Goal: Navigation & Orientation: Find specific page/section

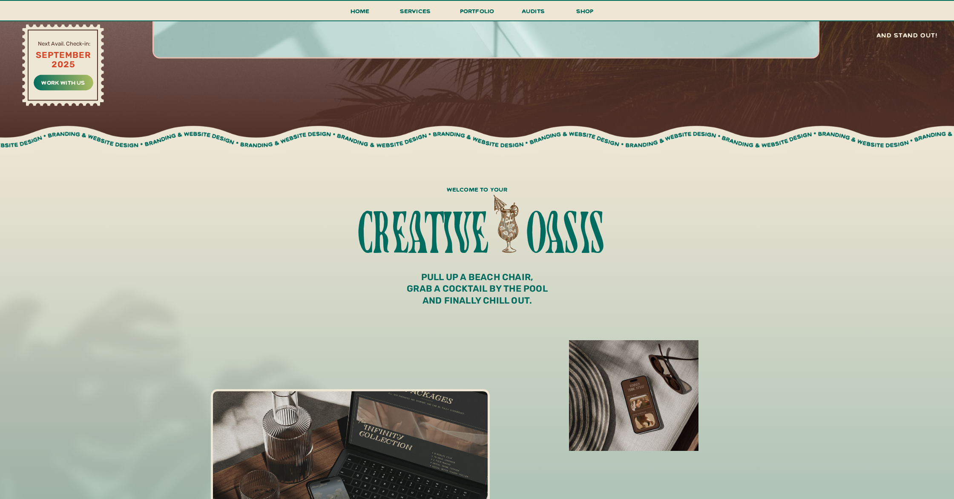
scroll to position [515, 0]
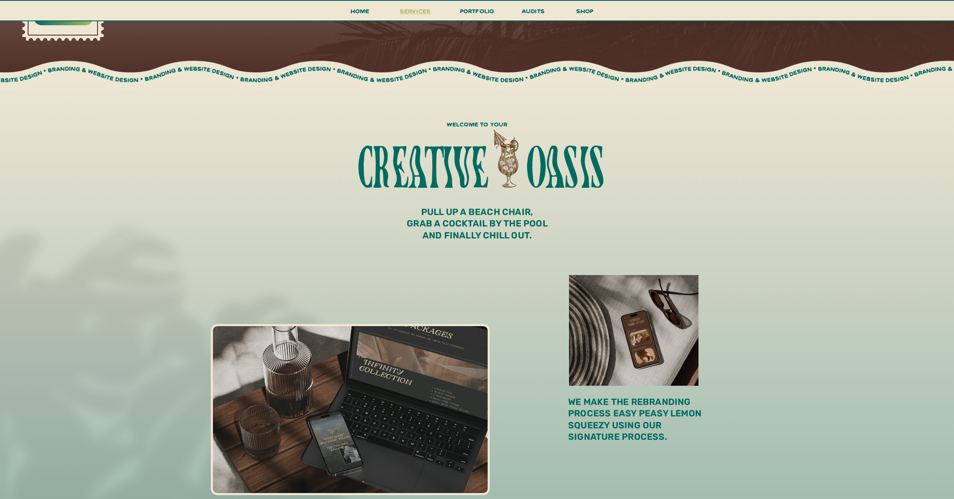
click at [418, 14] on span "services" at bounding box center [415, 11] width 31 height 8
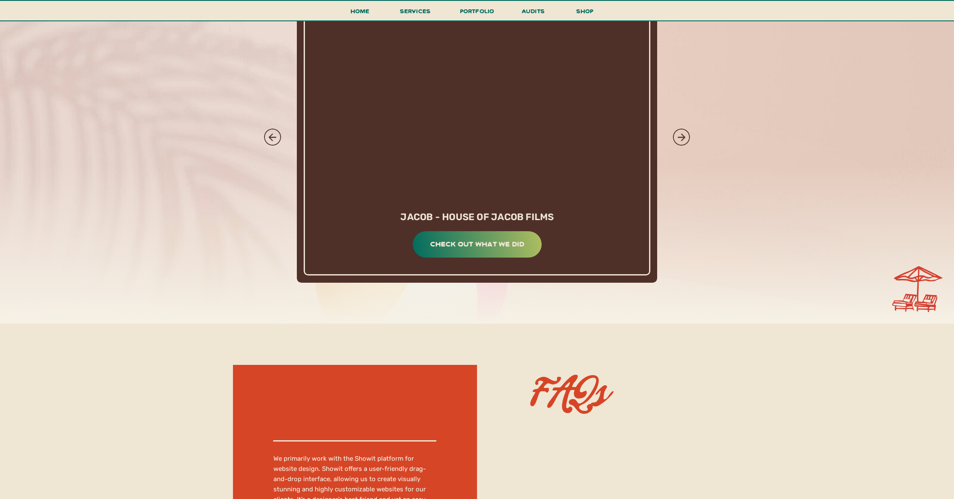
scroll to position [4824, 0]
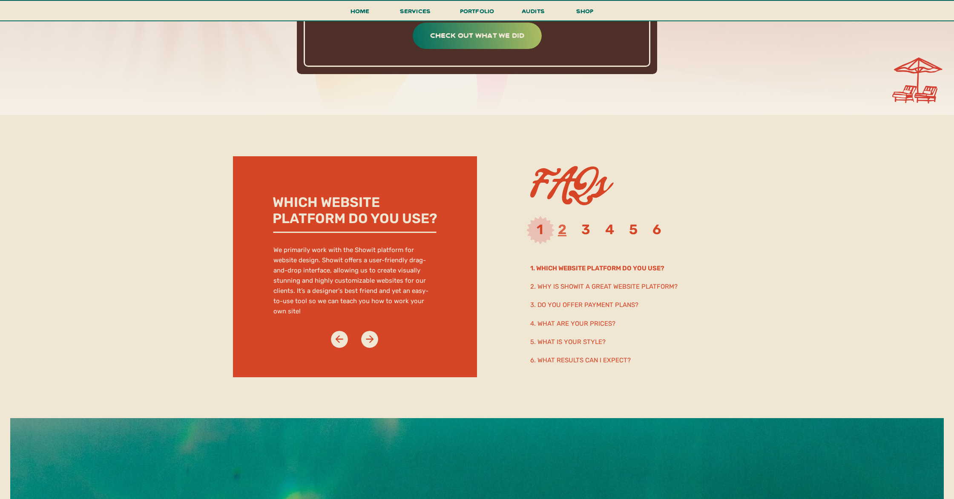
click at [566, 230] on link "2" at bounding box center [562, 230] width 9 height 16
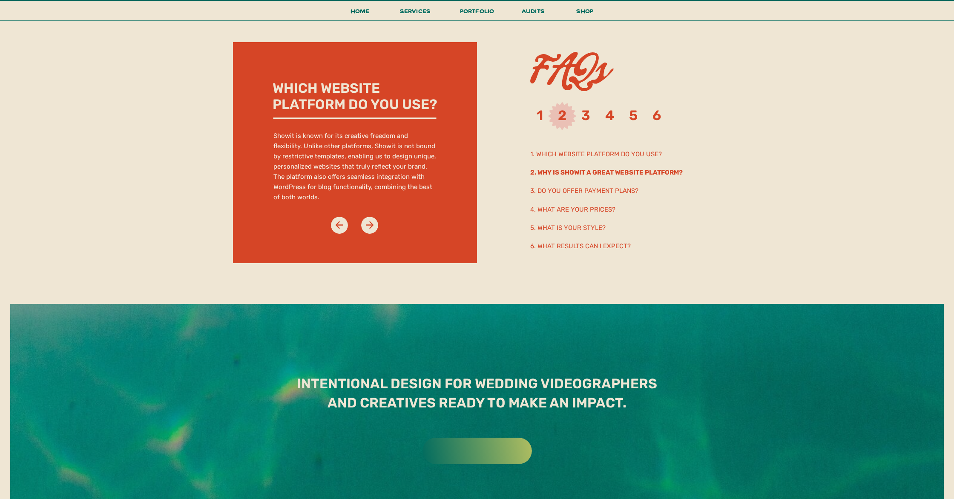
scroll to position [4939, 0]
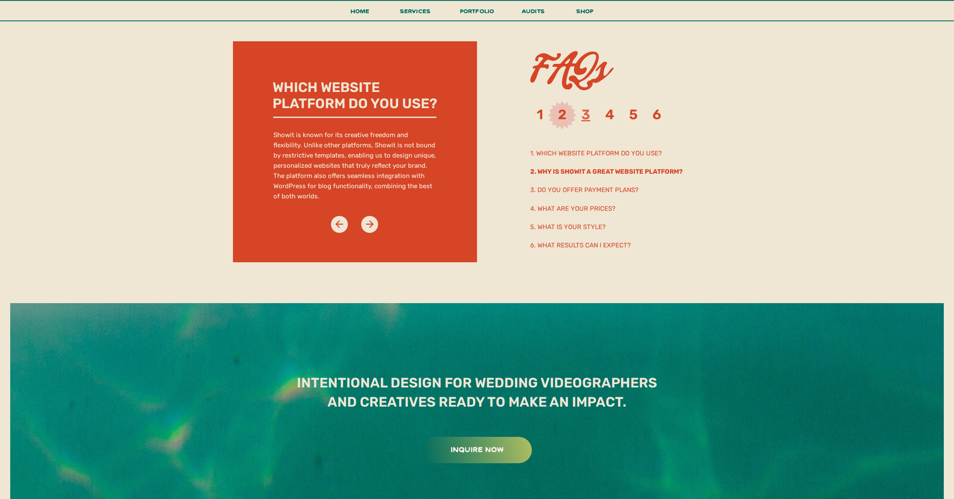
click at [588, 118] on link "3" at bounding box center [585, 114] width 9 height 16
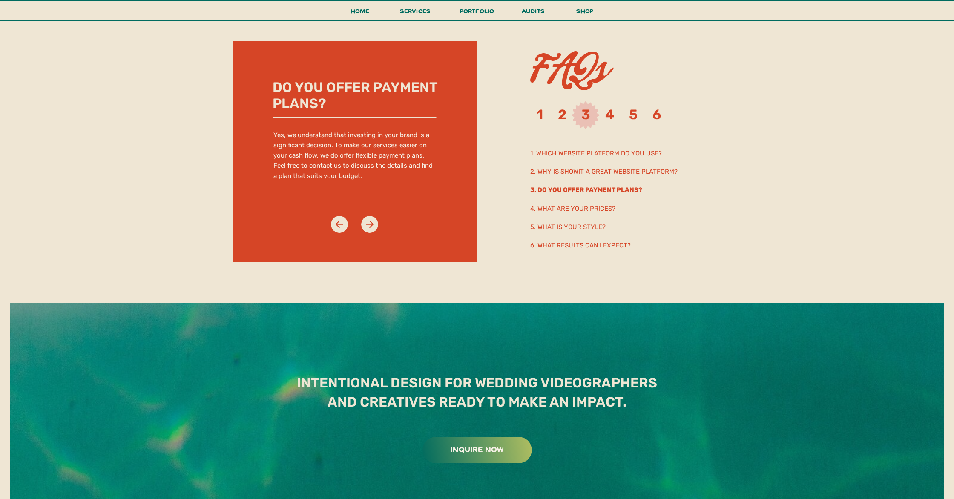
click at [619, 114] on h3 "1 2 3 4 5 6" at bounding box center [608, 117] width 142 height 23
click at [612, 114] on link "4" at bounding box center [609, 114] width 9 height 16
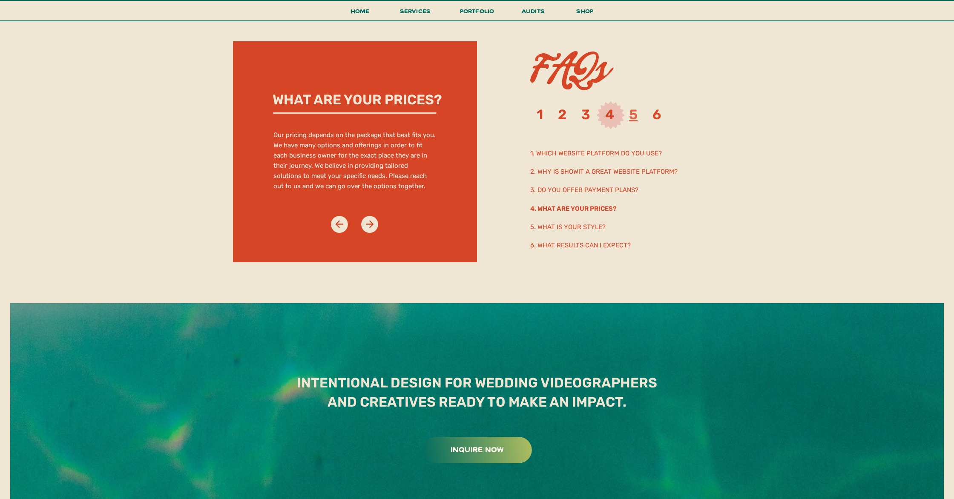
click at [634, 116] on link "5" at bounding box center [633, 114] width 9 height 16
click at [660, 117] on link "6" at bounding box center [657, 114] width 9 height 16
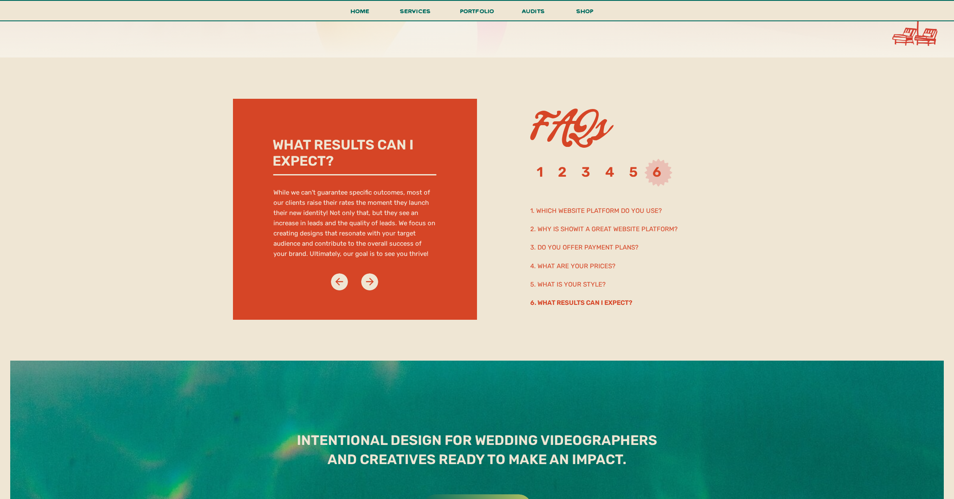
scroll to position [4854, 0]
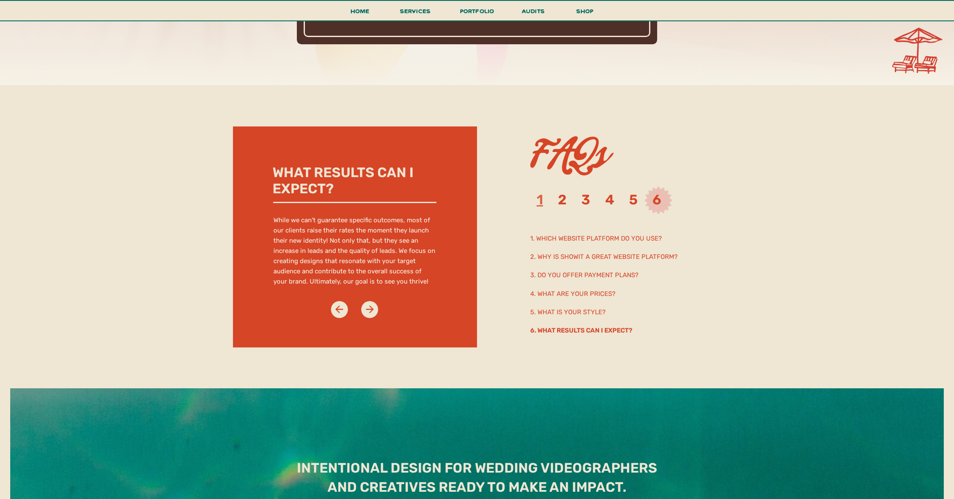
click at [541, 201] on link "1" at bounding box center [540, 200] width 6 height 16
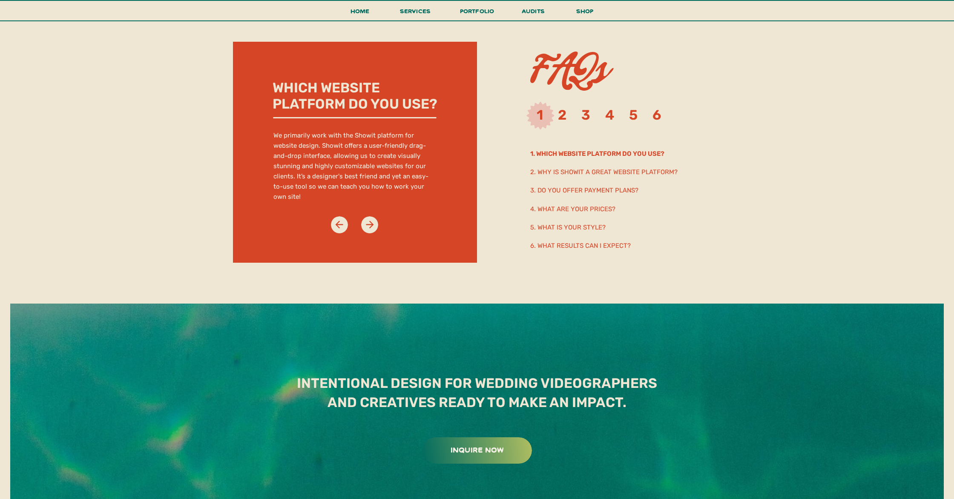
scroll to position [4939, 0]
click at [560, 120] on link "2" at bounding box center [562, 114] width 9 height 16
click at [369, 223] on icon at bounding box center [370, 225] width 12 height 12
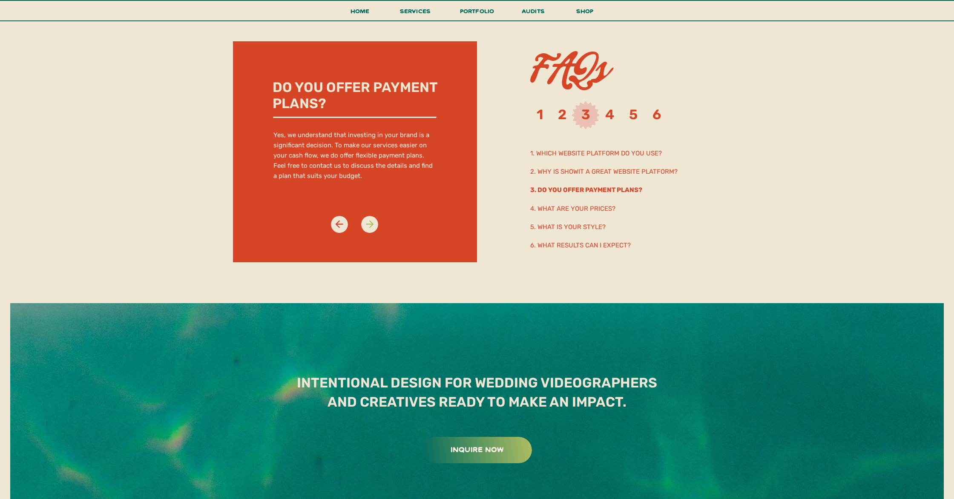
click at [369, 223] on icon at bounding box center [370, 225] width 12 height 12
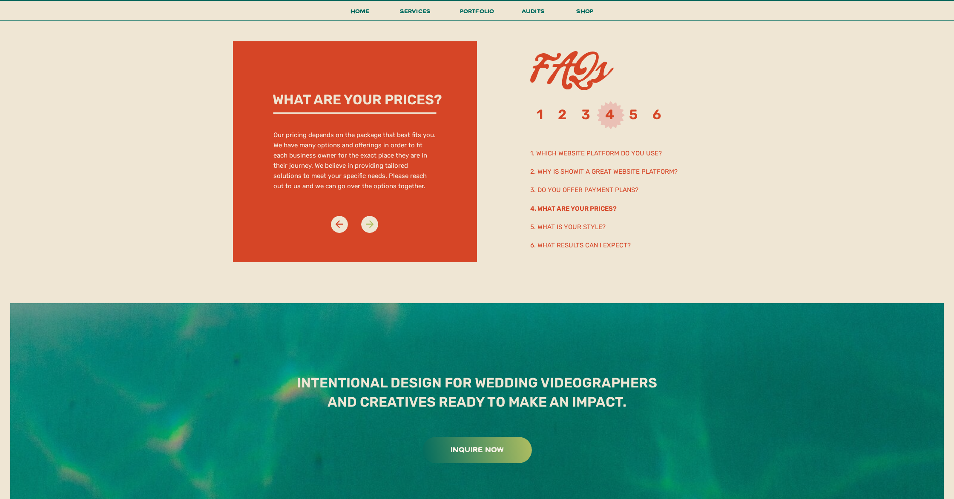
click at [369, 223] on icon at bounding box center [370, 225] width 12 height 12
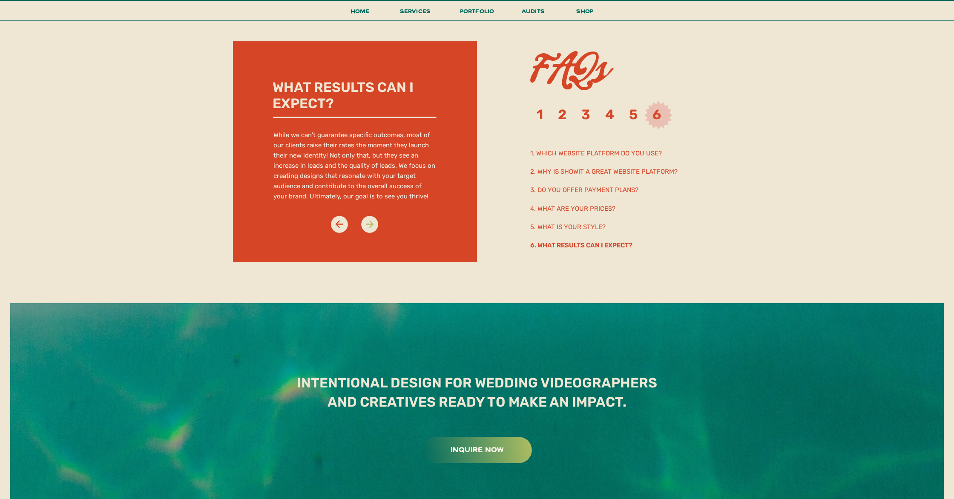
click at [369, 223] on icon at bounding box center [370, 225] width 12 height 12
